Goal: Find specific page/section

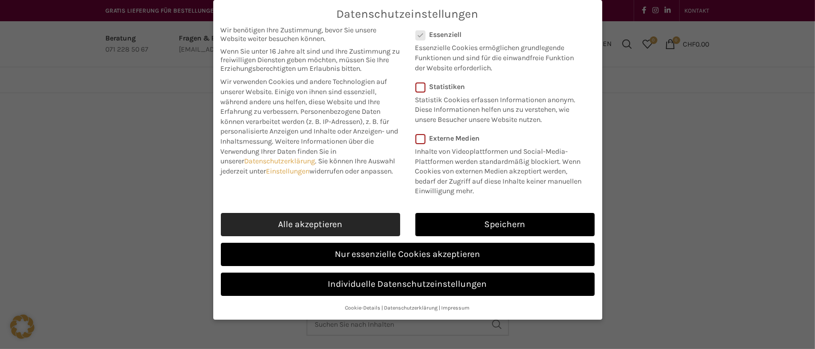
click at [351, 228] on link "Alle akzeptieren" at bounding box center [310, 224] width 179 height 23
checkbox input "true"
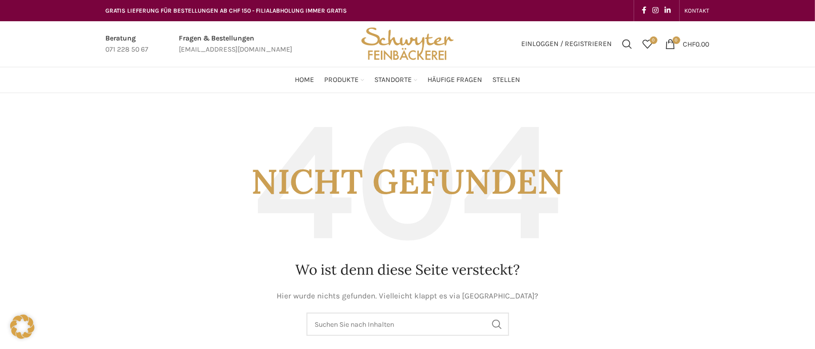
click at [413, 55] on img "Site logo" at bounding box center [407, 44] width 99 height 46
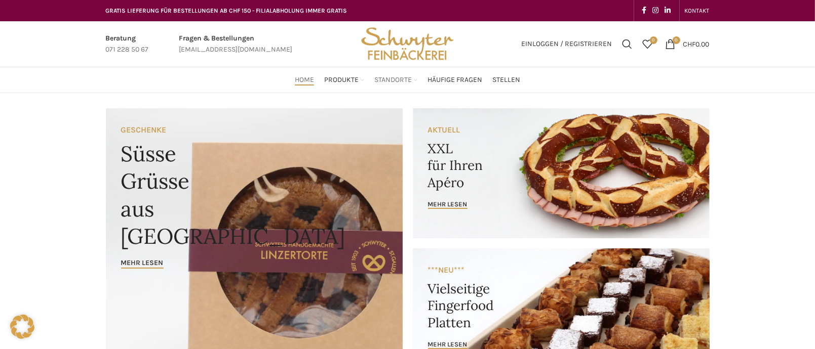
click at [387, 81] on span "Standorte" at bounding box center [392, 80] width 37 height 10
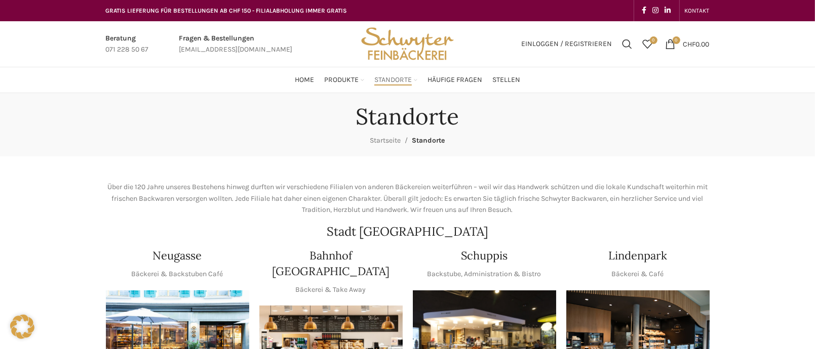
click at [640, 309] on img at bounding box center [637, 339] width 143 height 96
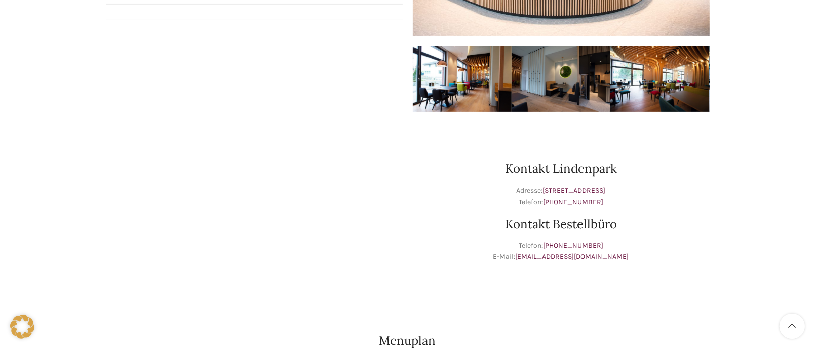
scroll to position [586, 0]
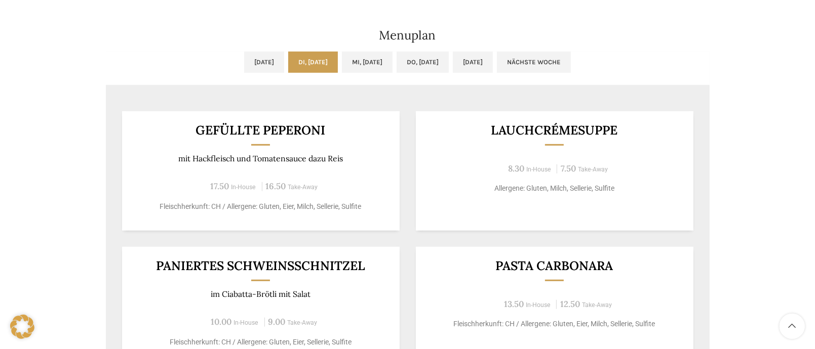
click at [282, 131] on h3 "Gefüllte Peperoni" at bounding box center [260, 130] width 253 height 13
